Goal: Transaction & Acquisition: Book appointment/travel/reservation

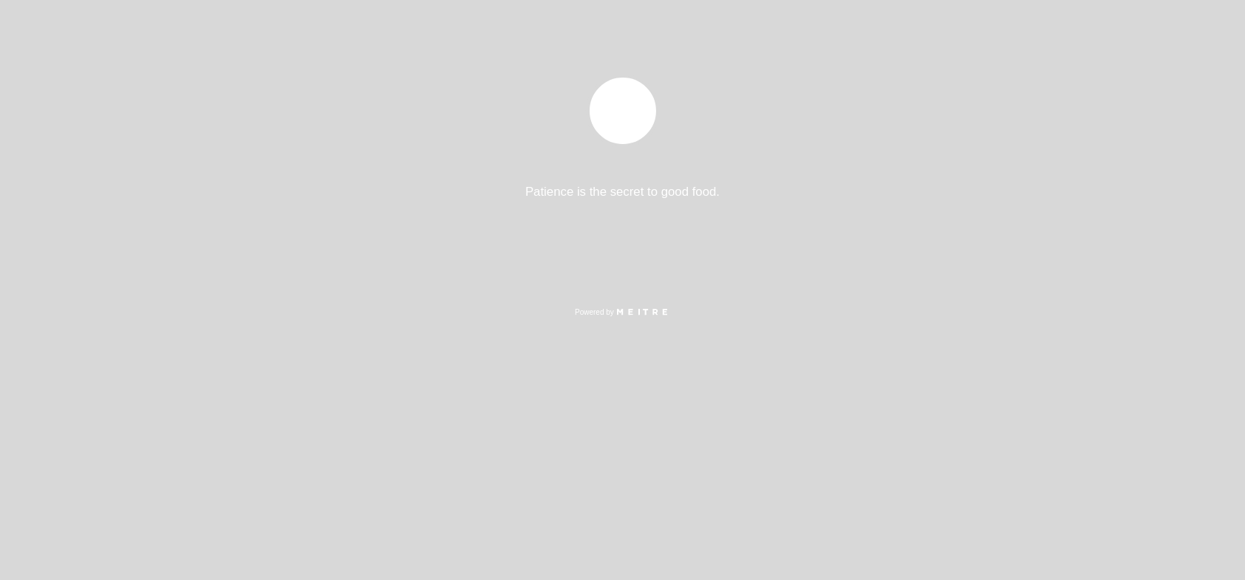
select select "es"
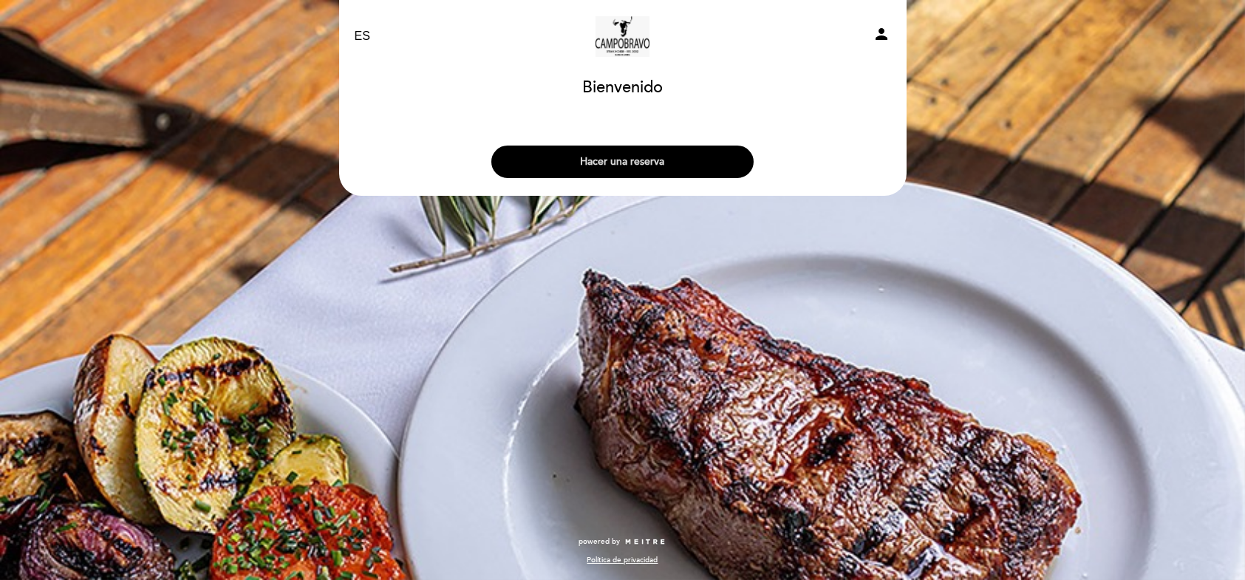
click at [636, 161] on button "Hacer una reserva" at bounding box center [622, 162] width 262 height 33
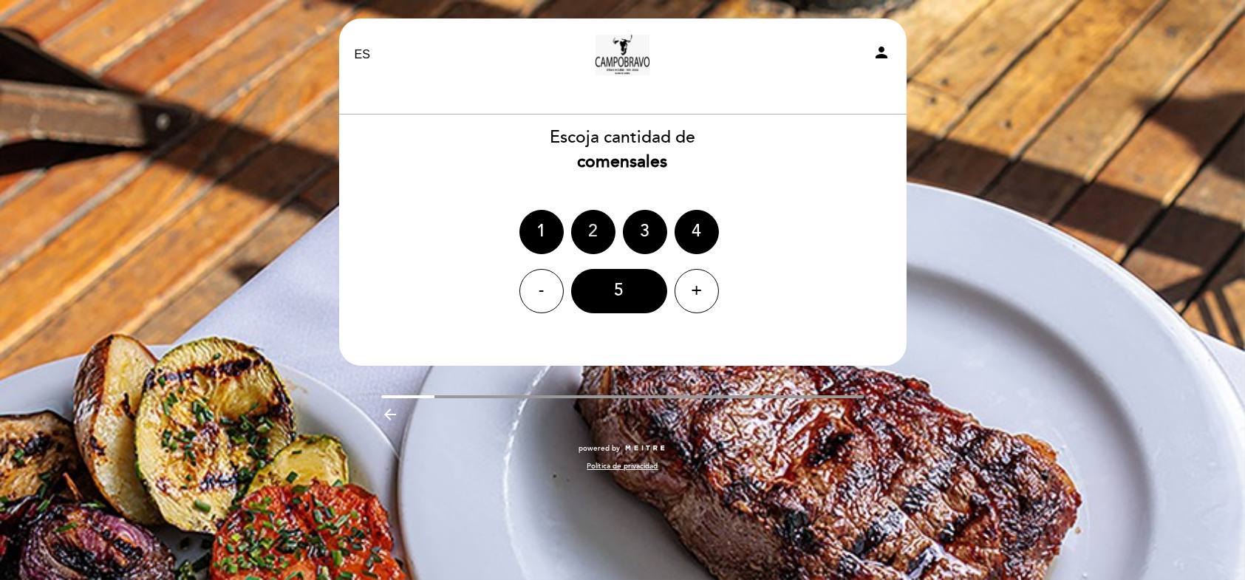
click at [593, 228] on div "2" at bounding box center [593, 232] width 44 height 44
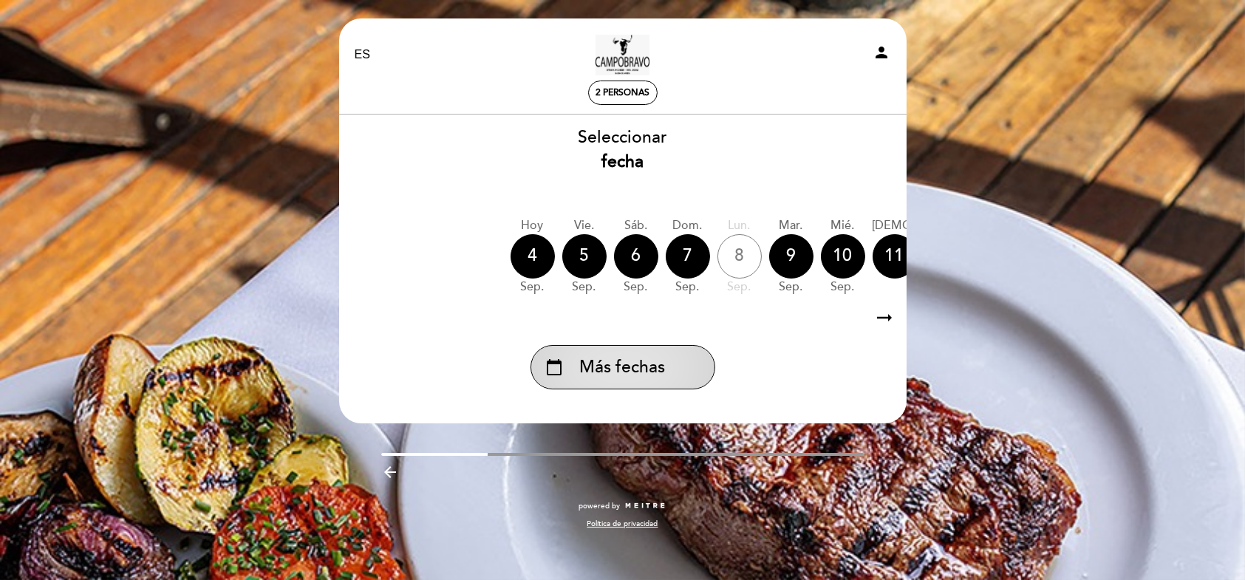
click at [643, 358] on span "Más fechas" at bounding box center [623, 367] width 86 height 24
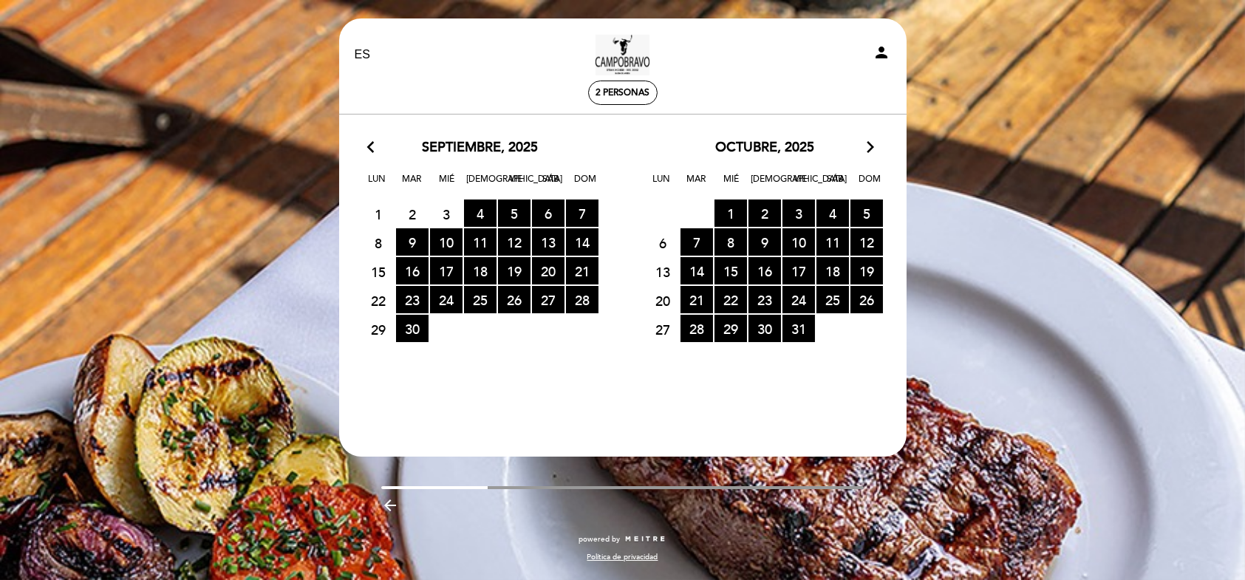
click at [374, 148] on icon "arrow_back_ios" at bounding box center [374, 147] width 13 height 19
click at [546, 211] on span "6 RESERVAS DISPONIBLES" at bounding box center [548, 212] width 33 height 27
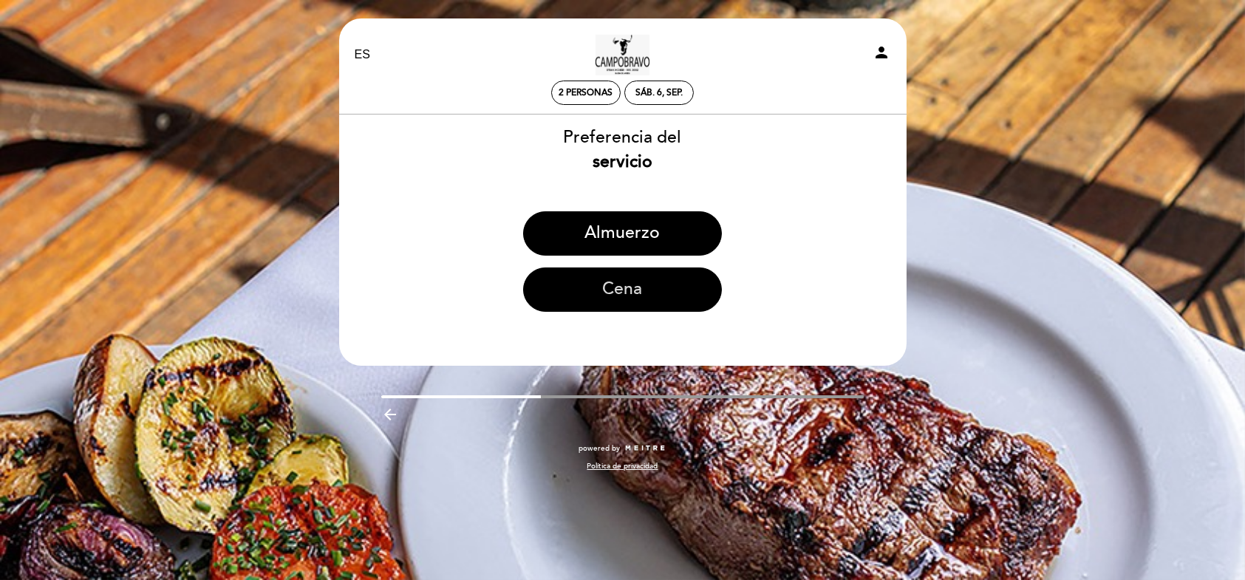
click at [604, 286] on button "Cena" at bounding box center [622, 289] width 199 height 44
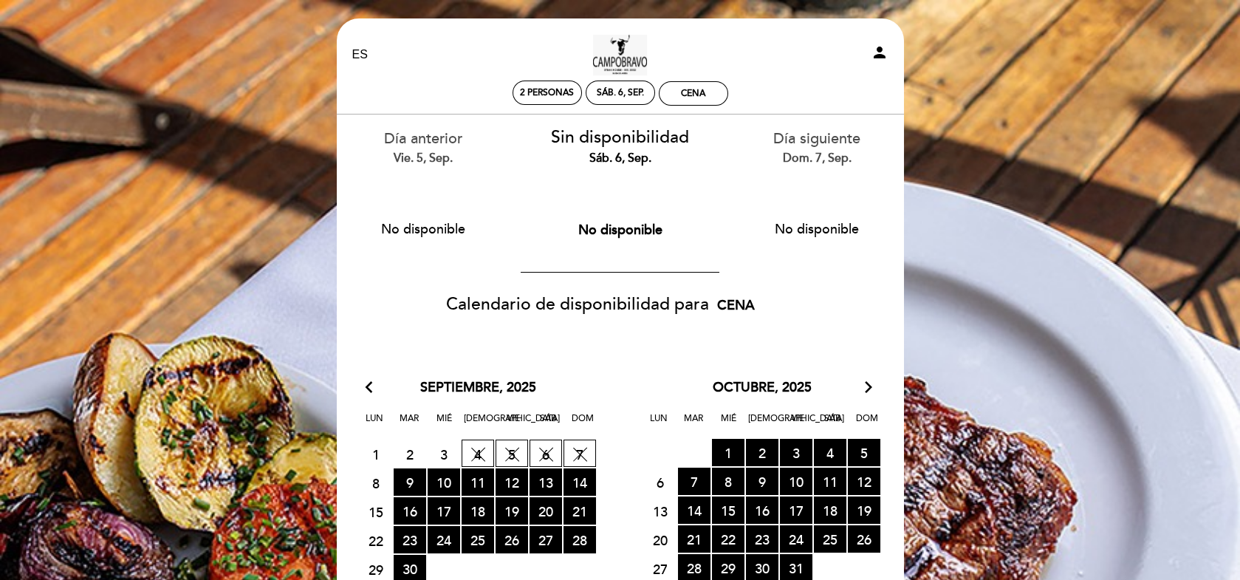
scroll to position [74, 0]
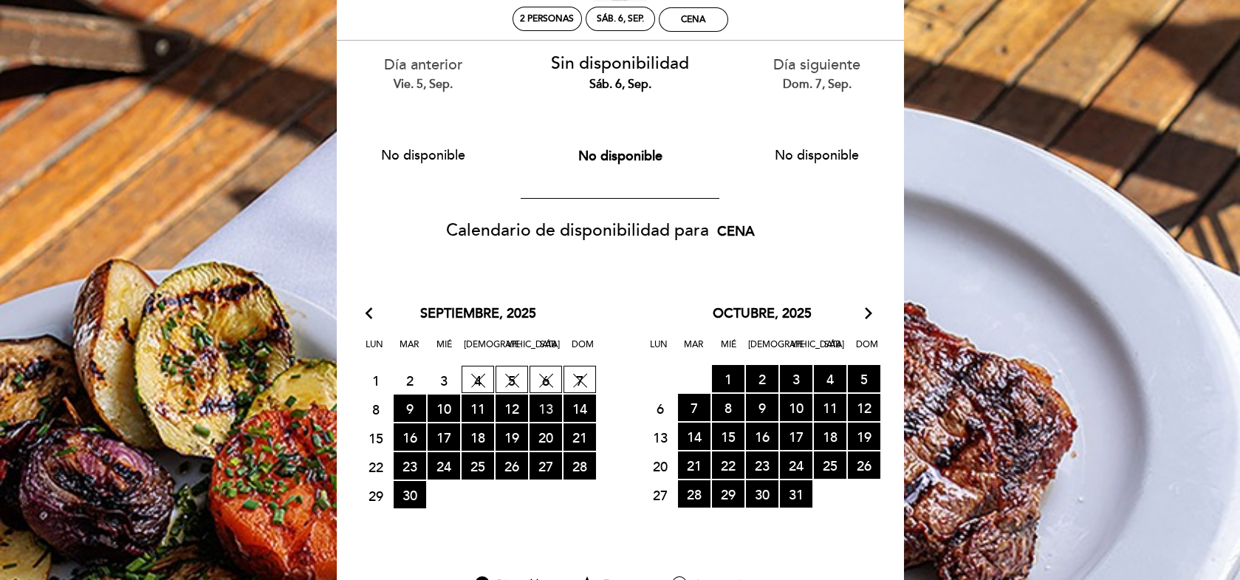
click at [547, 410] on span "13 RESERVAS DISPONIBLES" at bounding box center [546, 407] width 33 height 27
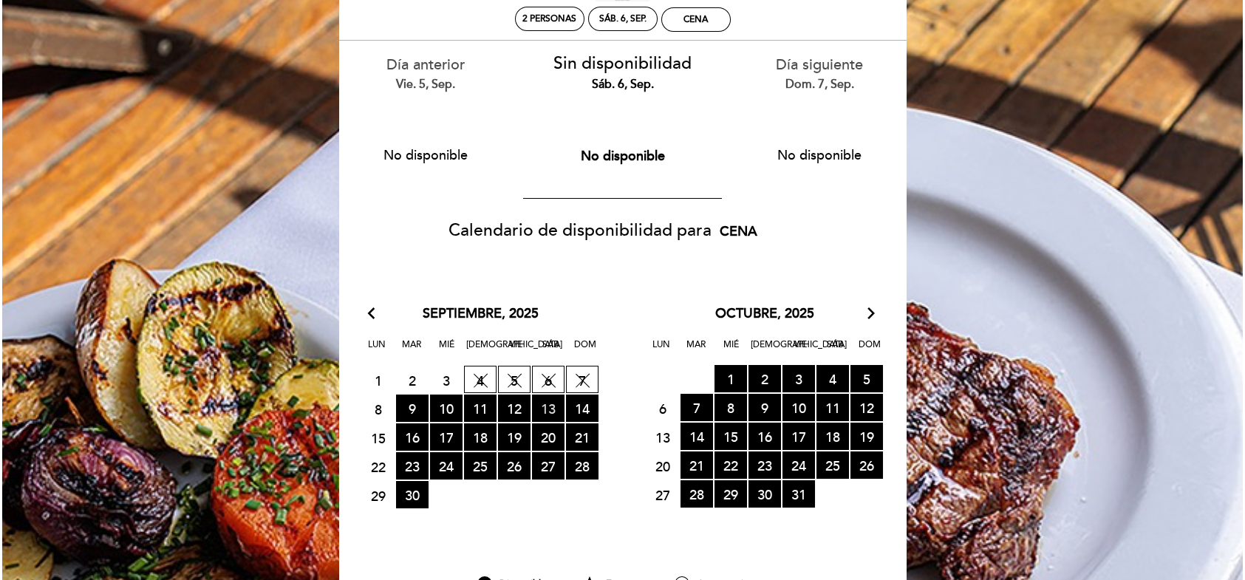
scroll to position [0, 0]
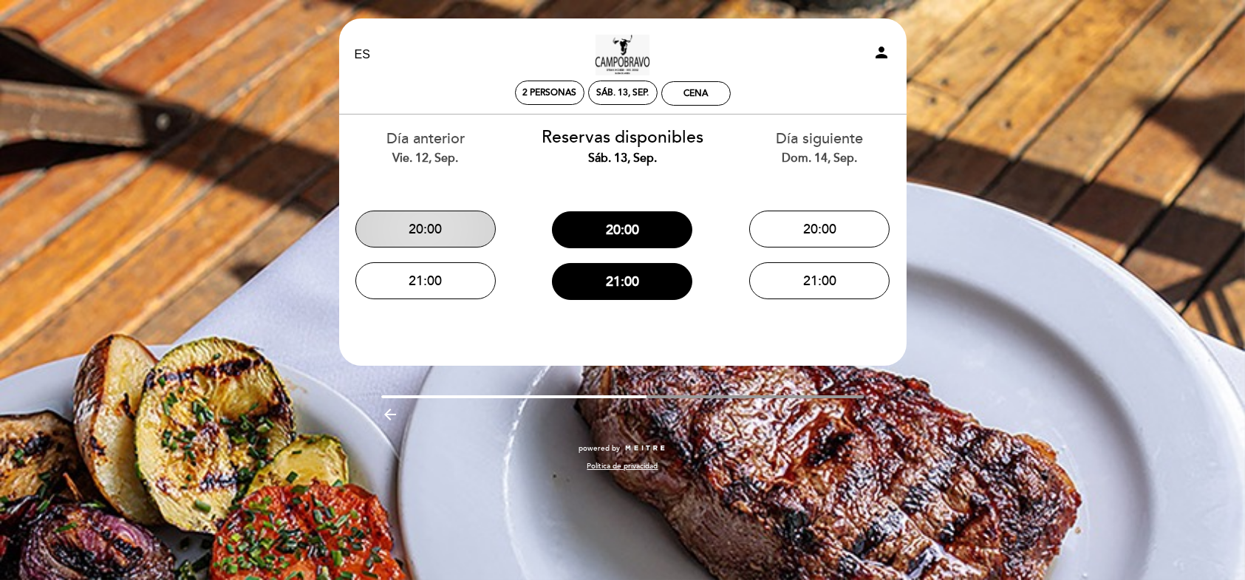
click at [440, 230] on button "20:00" at bounding box center [425, 229] width 140 height 37
